Goal: Book appointment/travel/reservation

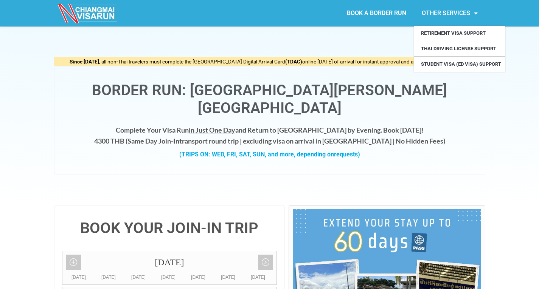
click at [460, 15] on link "OTHER SERVICES" at bounding box center [449, 13] width 71 height 17
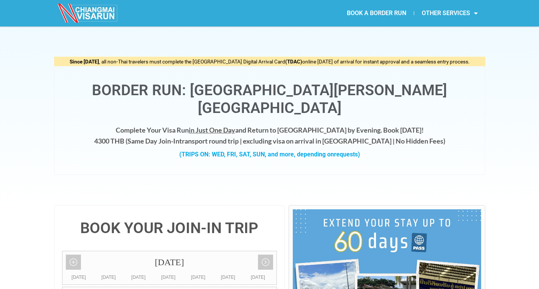
click at [507, 82] on div "Since [DATE] , all non-Thai travelers must complete the [GEOGRAPHIC_DATA] Digit…" at bounding box center [269, 115] width 539 height 179
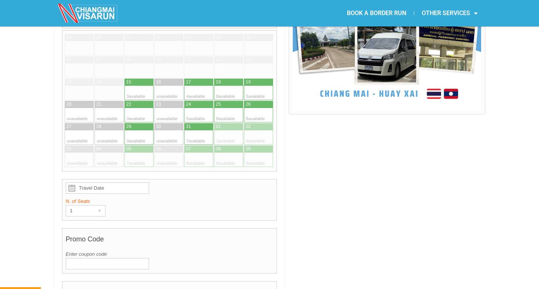
scroll to position [151, 0]
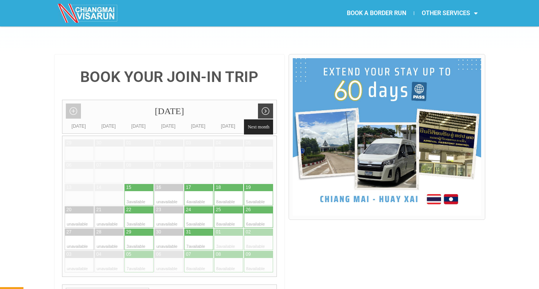
click at [266, 104] on link "Next month" at bounding box center [265, 111] width 15 height 15
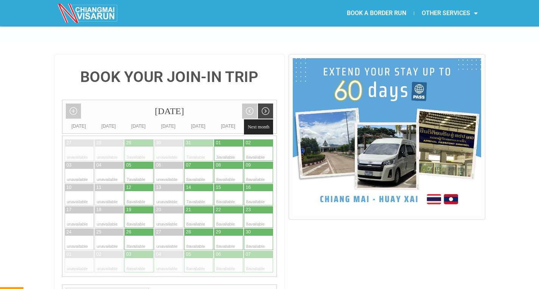
click at [266, 104] on link "Next month" at bounding box center [265, 111] width 15 height 15
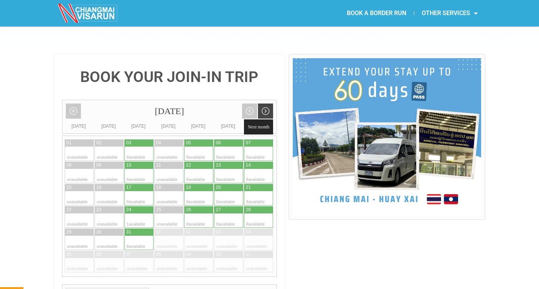
click at [266, 104] on link "Next month" at bounding box center [265, 111] width 15 height 15
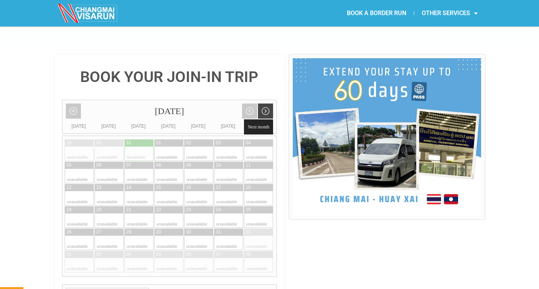
click at [266, 104] on link "Next month" at bounding box center [265, 111] width 15 height 15
click at [65, 100] on div "[DATE]" at bounding box center [169, 111] width 214 height 22
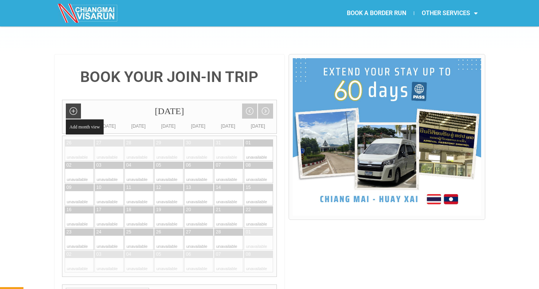
click at [67, 104] on link "Add month view" at bounding box center [73, 111] width 15 height 15
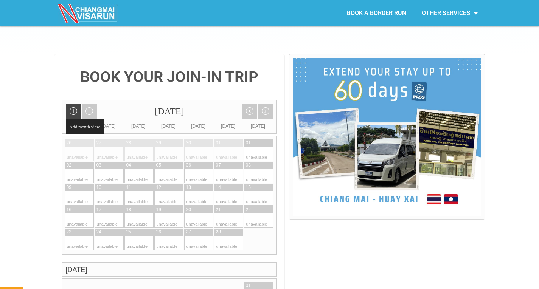
click at [70, 104] on link "Add month view" at bounding box center [73, 111] width 15 height 15
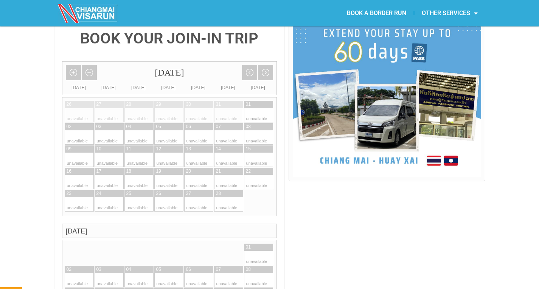
scroll to position [160, 0]
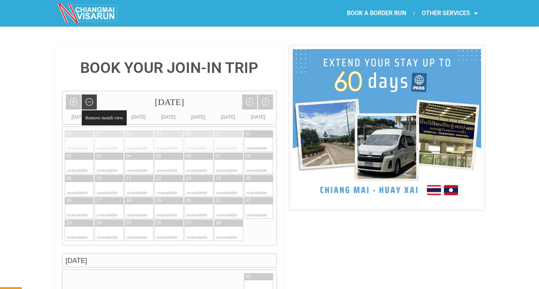
click at [86, 95] on link "Remove month view" at bounding box center [89, 102] width 15 height 15
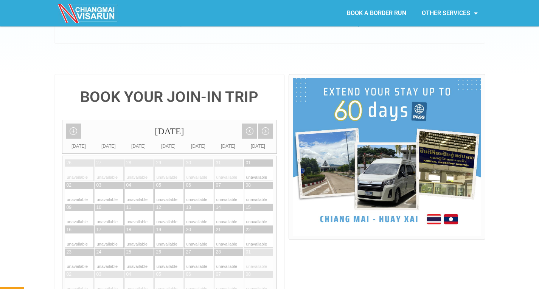
scroll to position [125, 0]
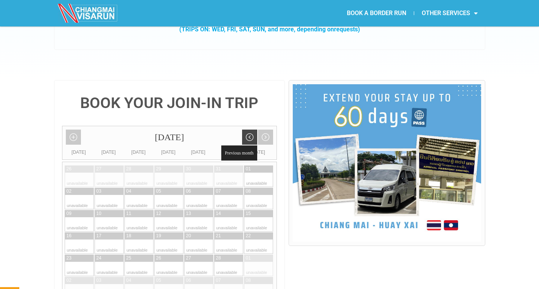
click at [249, 130] on link "Previous month" at bounding box center [249, 137] width 15 height 15
click at [253, 130] on link "Previous month" at bounding box center [249, 137] width 15 height 15
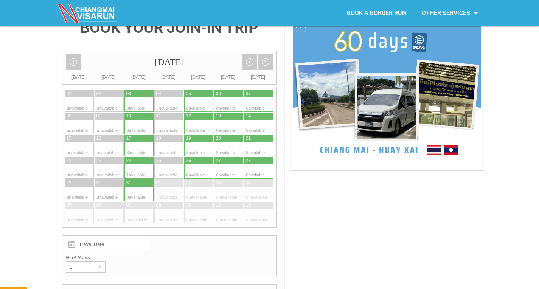
scroll to position [201, 0]
click at [139, 164] on div at bounding box center [146, 171] width 15 height 14
type input "[DATE]"
radio input "true"
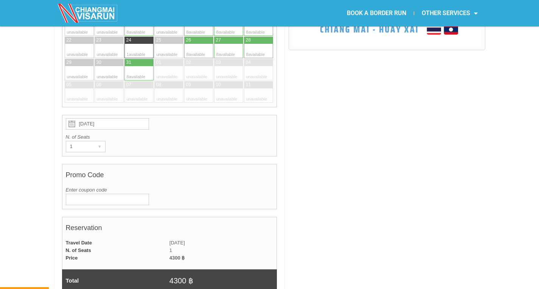
scroll to position [321, 0]
click at [85, 141] on div "1" at bounding box center [78, 146] width 25 height 11
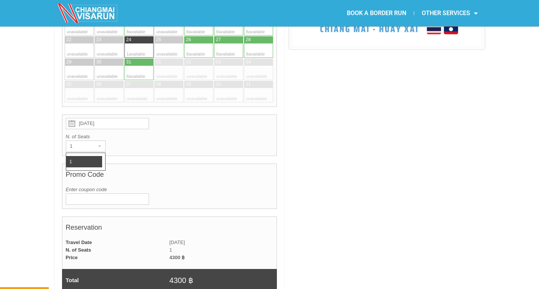
click at [88, 156] on li "1" at bounding box center [84, 161] width 36 height 11
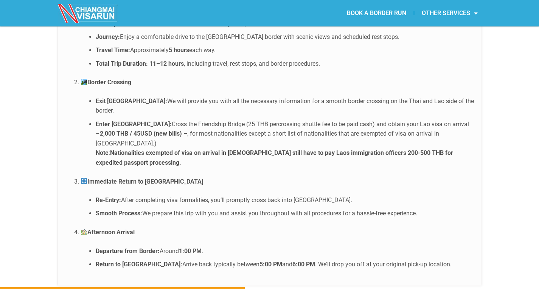
scroll to position [1720, 0]
